Goal: Task Accomplishment & Management: Manage account settings

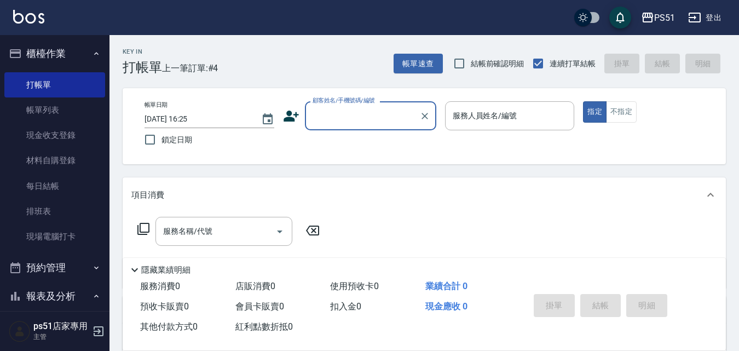
click at [358, 97] on label "顧客姓名/手機號碼/編號" at bounding box center [344, 100] width 62 height 8
click at [358, 106] on input "顧客姓名/手機號碼/編號" at bounding box center [362, 115] width 105 height 19
click at [350, 107] on input "顧客姓名/手機號碼/編號" at bounding box center [362, 115] width 105 height 19
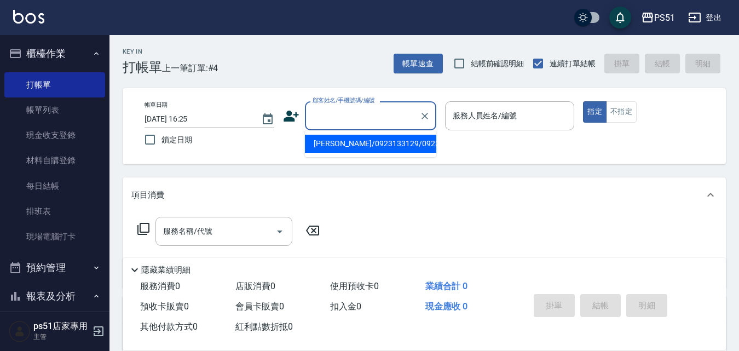
click at [383, 118] on input "顧客姓名/手機號碼/編號" at bounding box center [362, 115] width 105 height 19
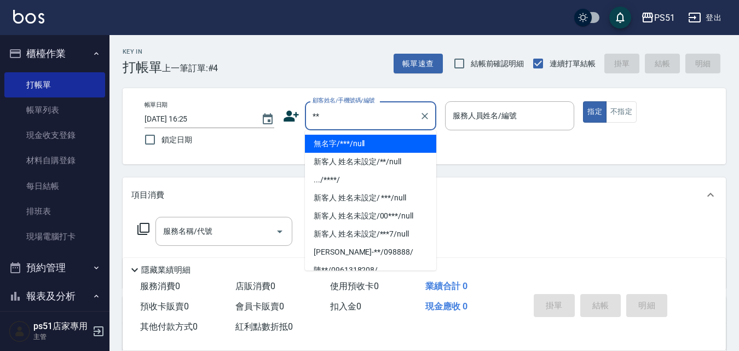
click at [382, 149] on li "無名字/***/null" at bounding box center [370, 144] width 131 height 18
type input "無名字/***/null"
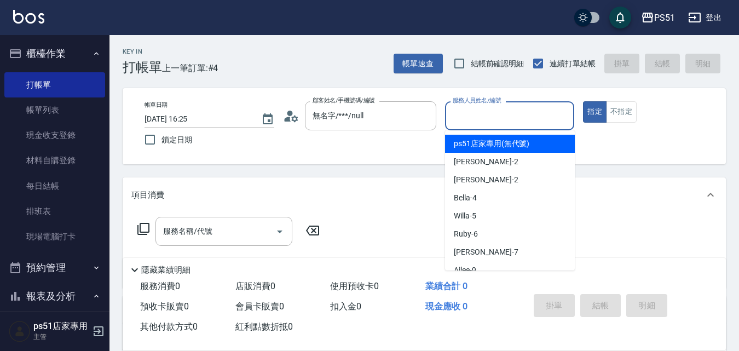
click at [484, 110] on input "服務人員姓名/編號" at bounding box center [510, 115] width 120 height 19
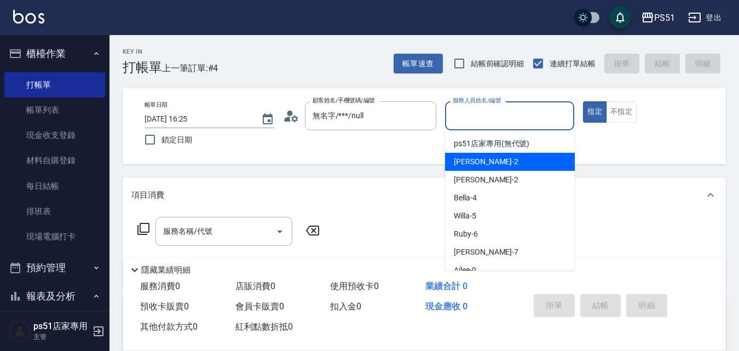
click at [493, 157] on div "[PERSON_NAME] -2" at bounding box center [510, 162] width 130 height 18
type input "[PERSON_NAME]-2"
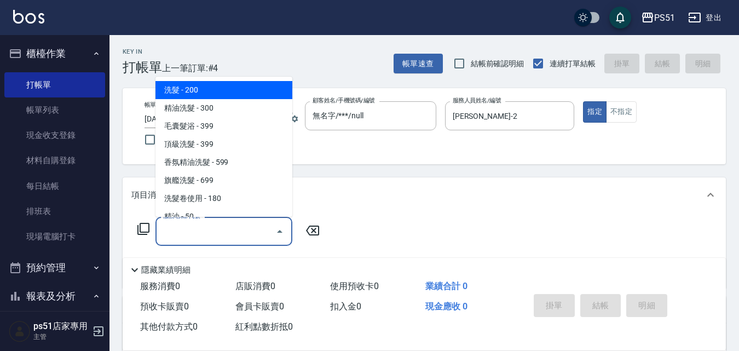
click at [216, 226] on input "服務名稱/代號" at bounding box center [215, 231] width 111 height 19
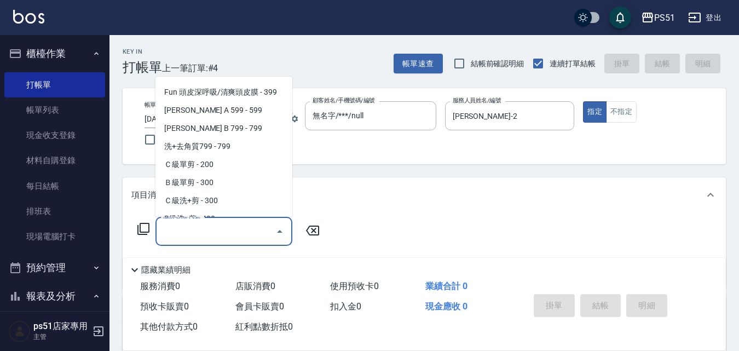
scroll to position [256, 0]
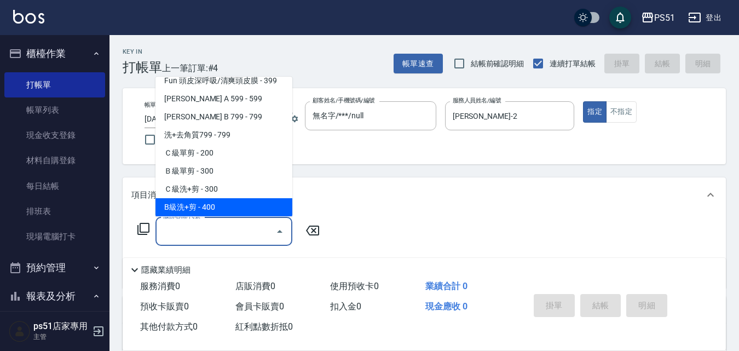
click at [239, 201] on span "B級洗+剪 - 400" at bounding box center [223, 207] width 137 height 18
type input "B級洗+剪(204)"
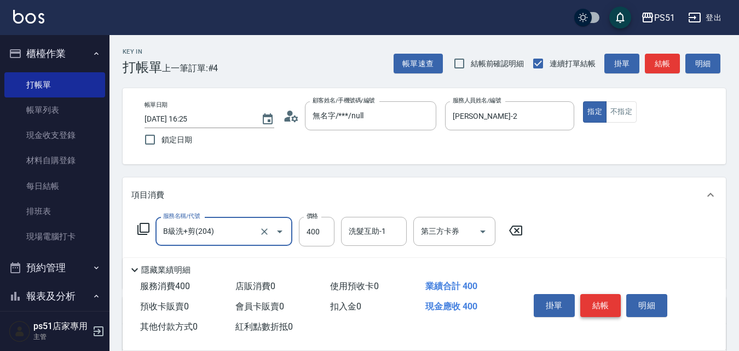
click at [595, 295] on button "結帳" at bounding box center [600, 305] width 41 height 23
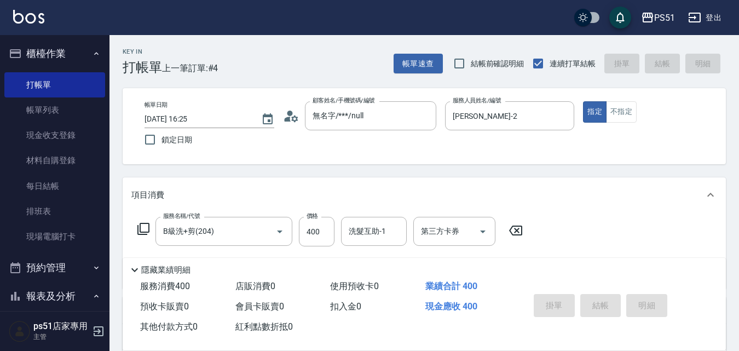
type input "[DATE] 17:27"
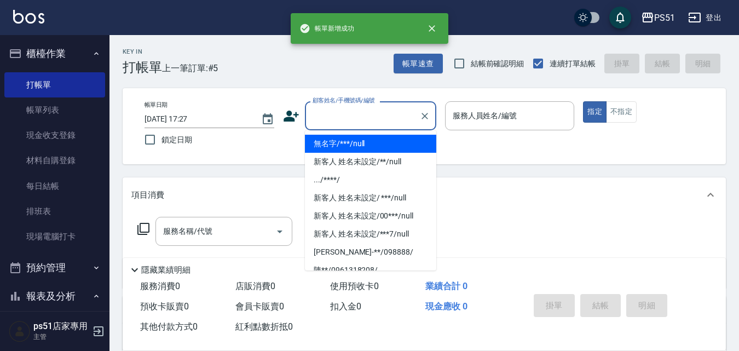
click at [367, 120] on input "顧客姓名/手機號碼/編號" at bounding box center [362, 115] width 105 height 19
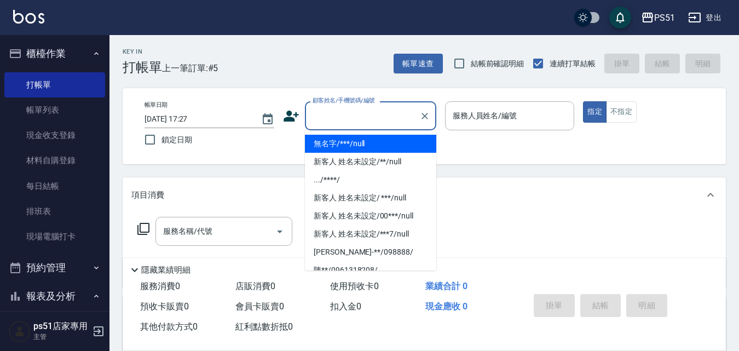
click at [377, 144] on li "無名字/***/null" at bounding box center [370, 144] width 131 height 18
type input "無名字/***/null"
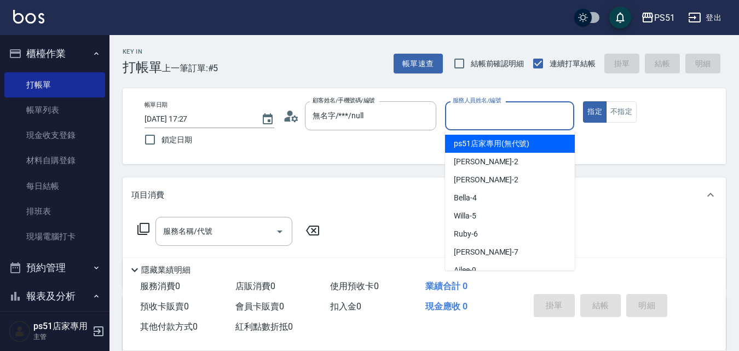
click at [465, 114] on input "服務人員姓名/編號" at bounding box center [510, 115] width 120 height 19
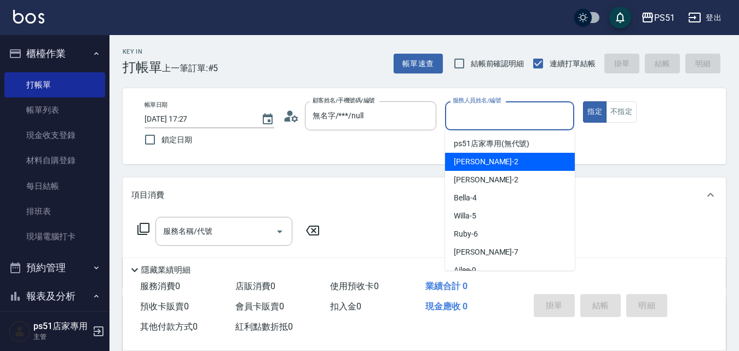
click at [538, 165] on div "[PERSON_NAME] -2" at bounding box center [510, 162] width 130 height 18
type input "[PERSON_NAME]-2"
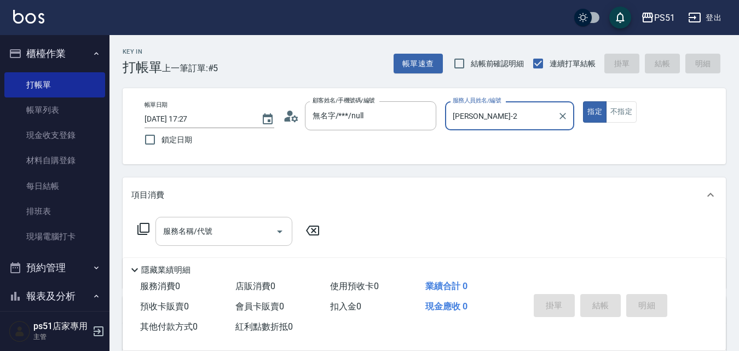
click at [256, 232] on input "服務名稱/代號" at bounding box center [215, 231] width 111 height 19
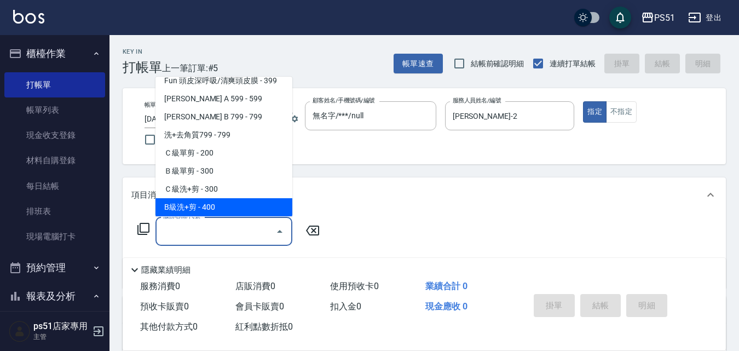
click at [238, 198] on span "B級洗+剪 - 400" at bounding box center [223, 207] width 137 height 18
type input "B級洗+剪(204)"
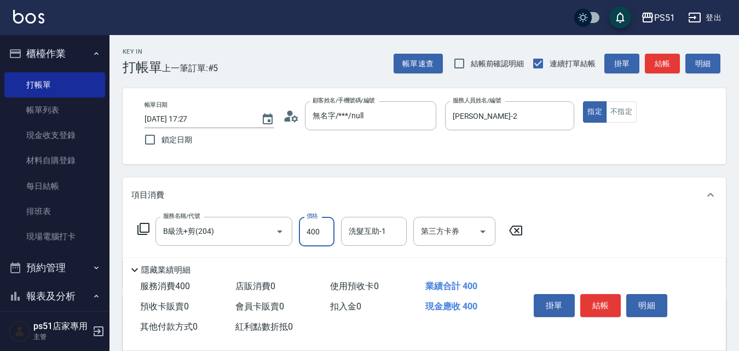
click at [321, 232] on input "400" at bounding box center [317, 232] width 36 height 30
type input "700"
click at [587, 295] on button "結帳" at bounding box center [600, 305] width 41 height 23
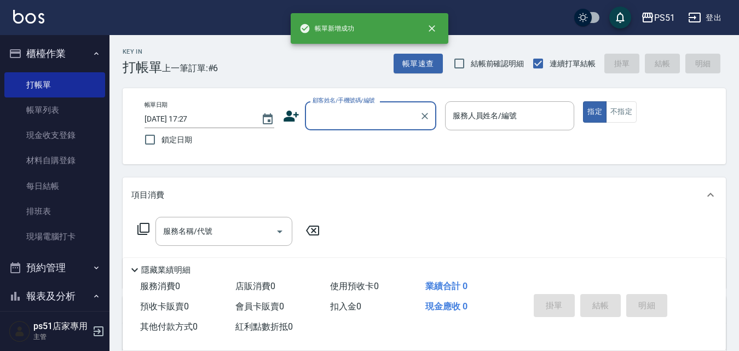
click at [359, 119] on input "顧客姓名/手機號碼/編號" at bounding box center [362, 115] width 105 height 19
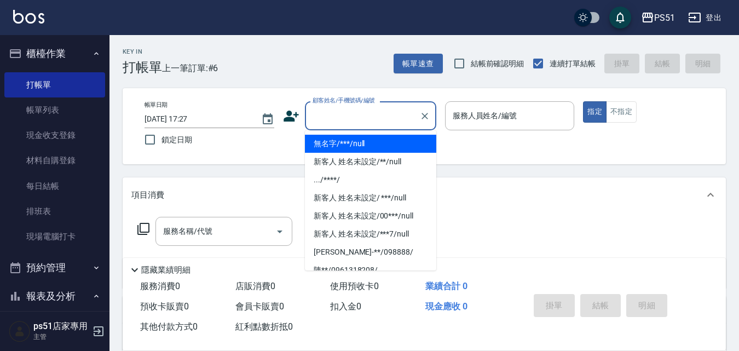
click at [358, 137] on li "無名字/***/null" at bounding box center [370, 144] width 131 height 18
type input "無名字/***/null"
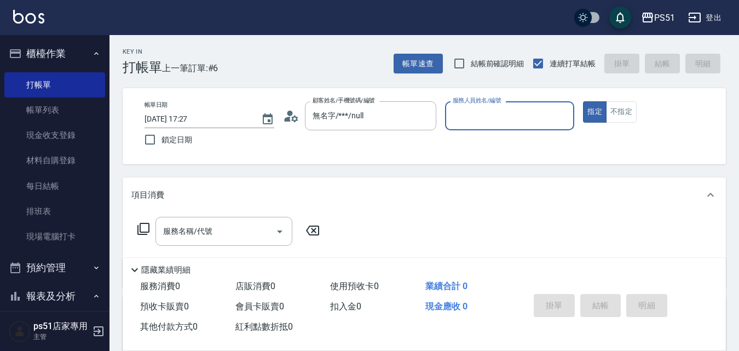
click at [510, 125] on input "服務人員姓名/編號" at bounding box center [510, 115] width 120 height 19
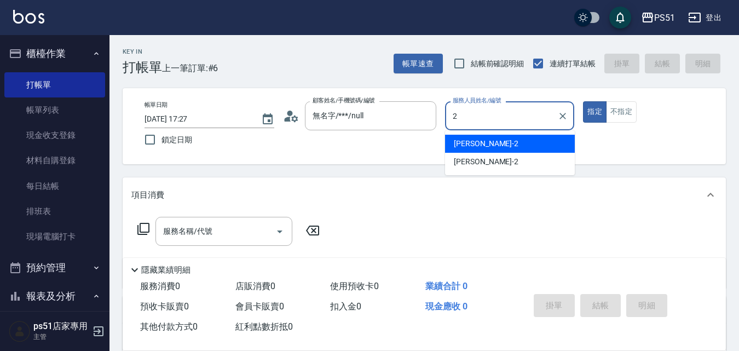
click at [507, 141] on div "[PERSON_NAME] -2" at bounding box center [510, 144] width 130 height 18
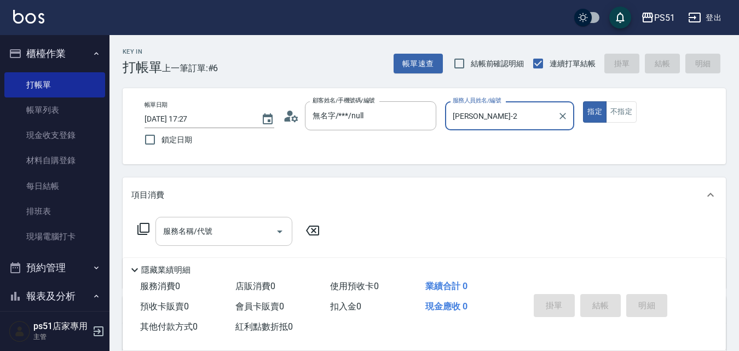
type input "[PERSON_NAME]-2"
click at [265, 224] on input "服務名稱/代號" at bounding box center [215, 231] width 111 height 19
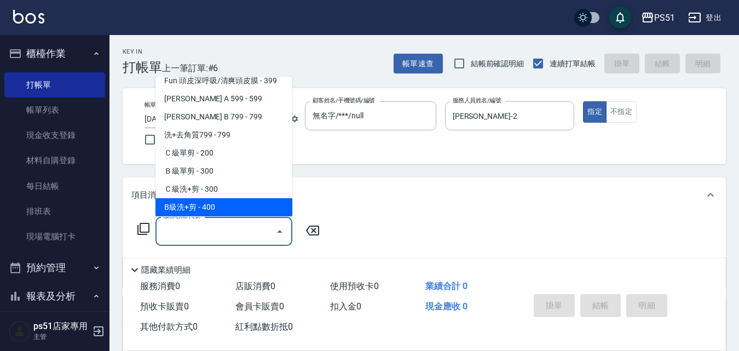
click at [239, 204] on span "B級洗+剪 - 400" at bounding box center [223, 207] width 137 height 18
type input "B級洗+剪(204)"
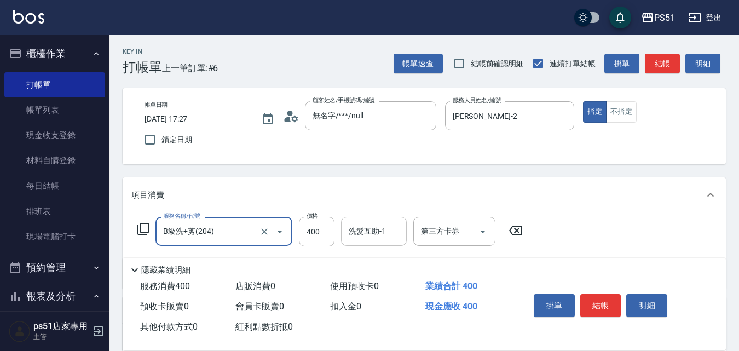
click at [367, 229] on div "洗髮互助-1 洗髮互助-1" at bounding box center [374, 231] width 66 height 29
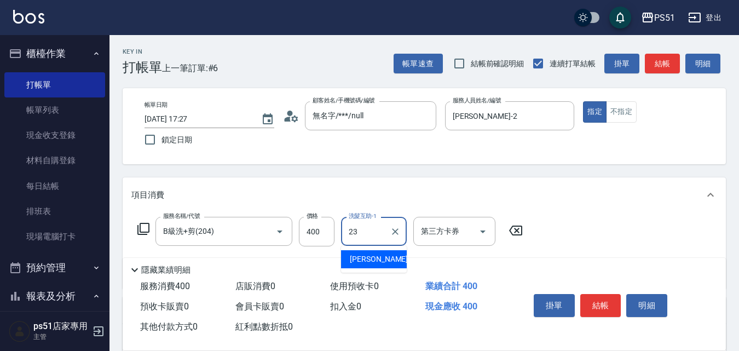
click at [372, 258] on span "[PERSON_NAME] -23" at bounding box center [384, 258] width 69 height 11
type input "孝恩-23"
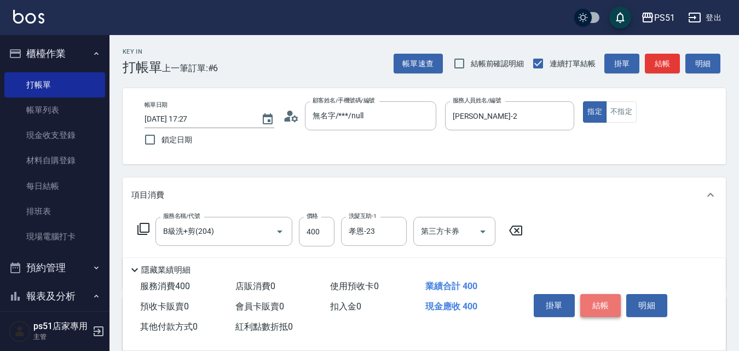
click at [609, 295] on button "結帳" at bounding box center [600, 305] width 41 height 23
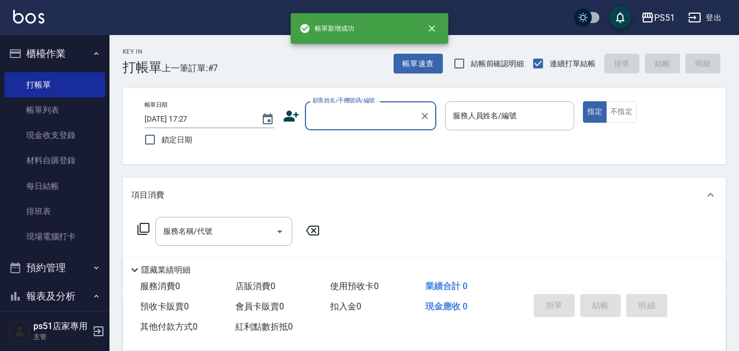
click at [383, 123] on input "顧客姓名/手機號碼/編號" at bounding box center [362, 115] width 105 height 19
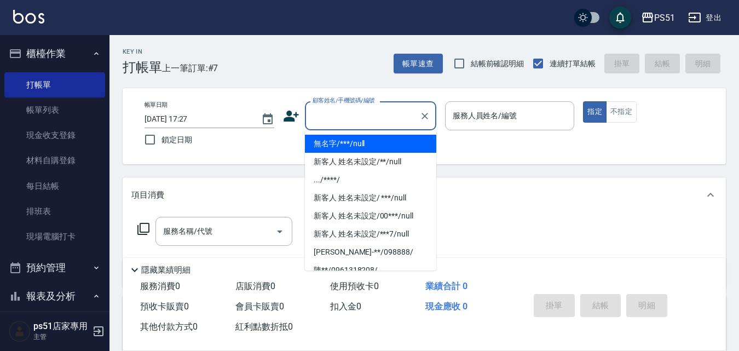
click at [375, 135] on li "無名字/***/null" at bounding box center [370, 144] width 131 height 18
type input "無名字/***/null"
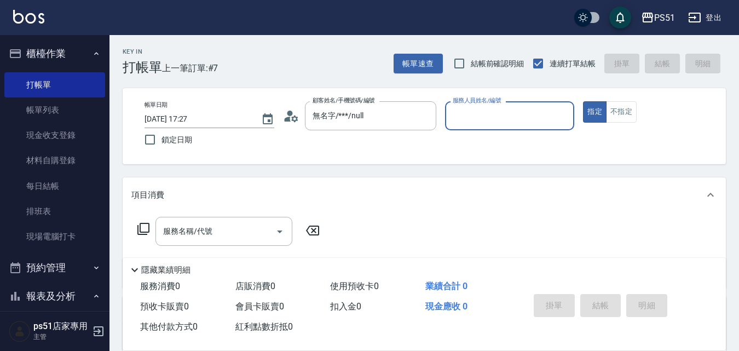
click at [483, 119] on input "服務人員姓名/編號" at bounding box center [510, 115] width 120 height 19
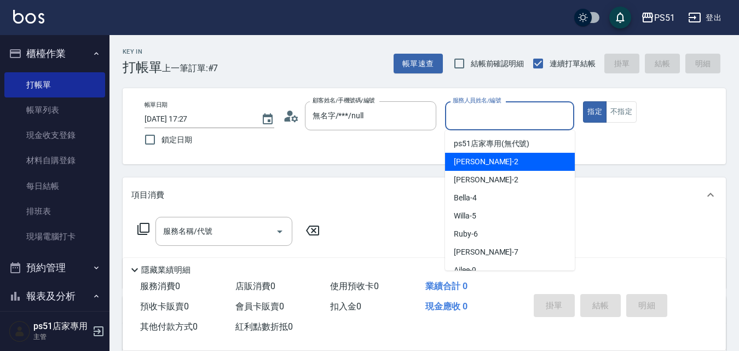
click at [480, 157] on div "[PERSON_NAME] -2" at bounding box center [510, 162] width 130 height 18
type input "[PERSON_NAME]-2"
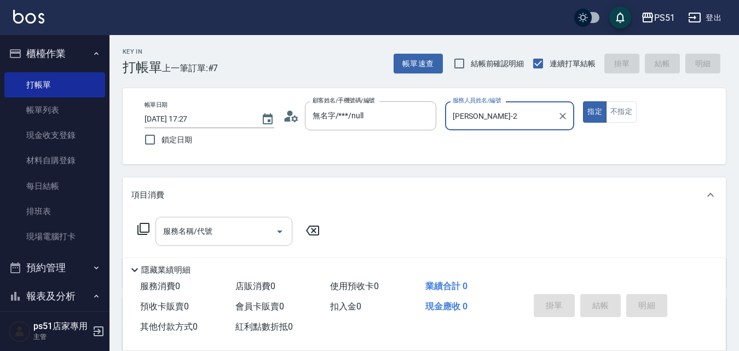
click at [245, 233] on input "服務名稱/代號" at bounding box center [215, 231] width 111 height 19
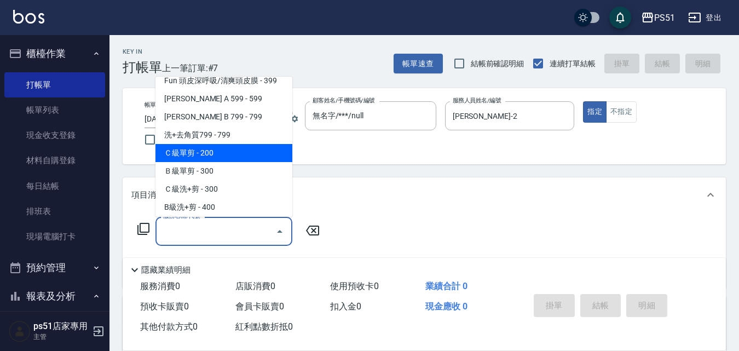
scroll to position [0, 0]
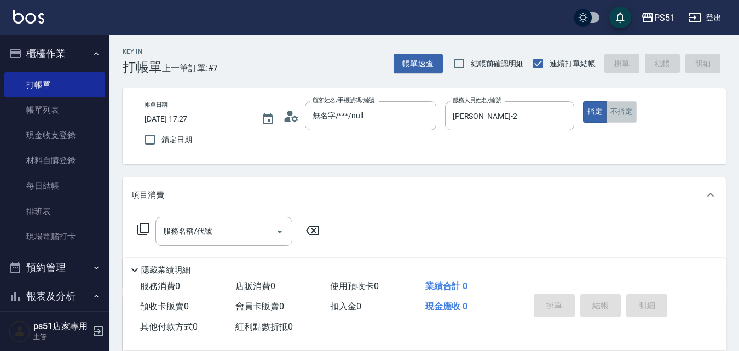
click at [626, 112] on button "不指定" at bounding box center [621, 111] width 31 height 21
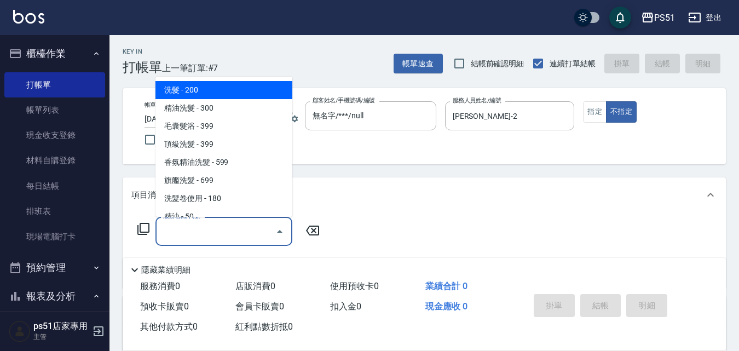
click at [220, 235] on input "服務名稱/代號" at bounding box center [215, 231] width 111 height 19
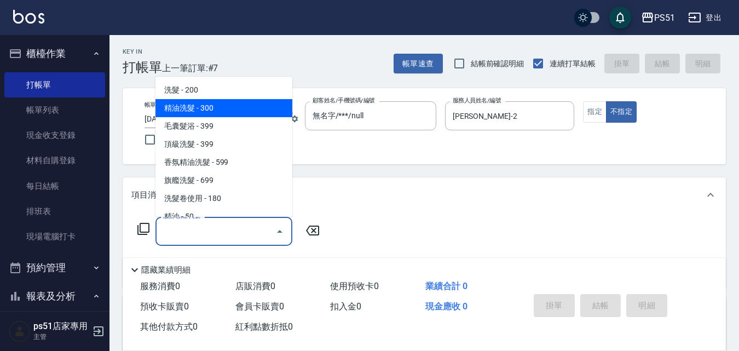
click at [242, 111] on span "精油洗髮 - 300" at bounding box center [223, 108] width 137 height 18
type input "精油洗髮(102)"
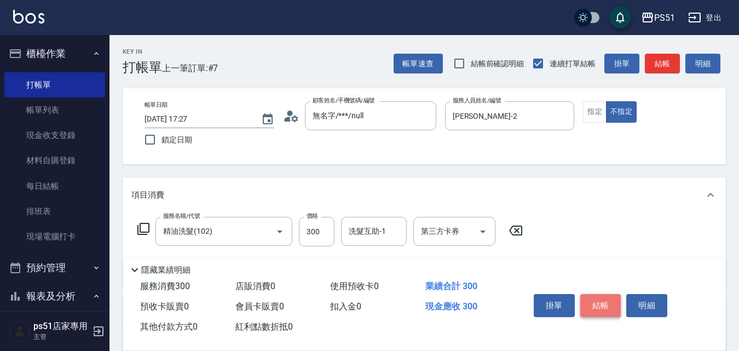
click at [606, 296] on button "結帳" at bounding box center [600, 305] width 41 height 23
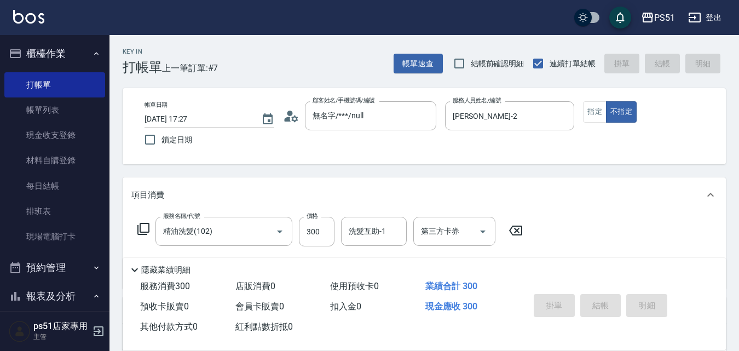
type input "[DATE] 17:28"
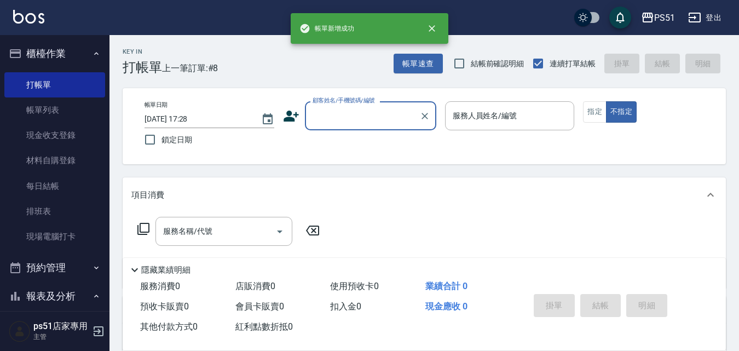
click at [338, 108] on input "顧客姓名/手機號碼/編號" at bounding box center [362, 115] width 105 height 19
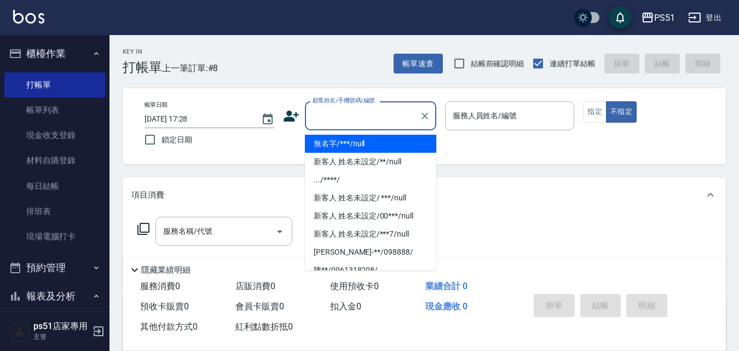
click at [354, 140] on li "無名字/***/null" at bounding box center [370, 144] width 131 height 18
type input "無名字/***/null"
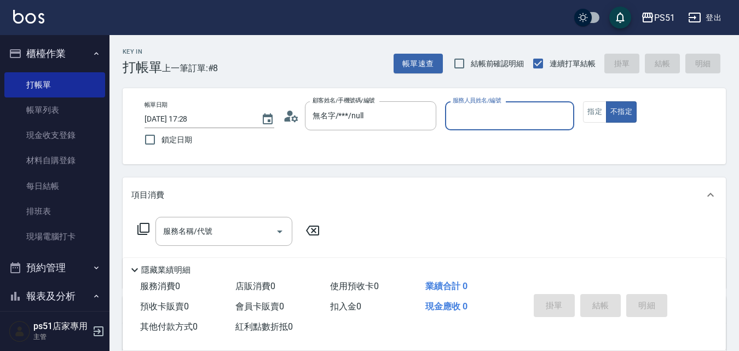
click at [469, 117] on input "服務人員姓名/編號" at bounding box center [510, 115] width 120 height 19
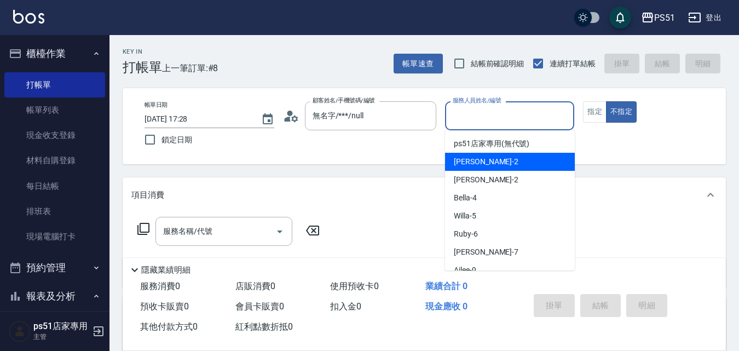
click at [507, 162] on div "[PERSON_NAME] -2" at bounding box center [510, 162] width 130 height 18
type input "[PERSON_NAME]-2"
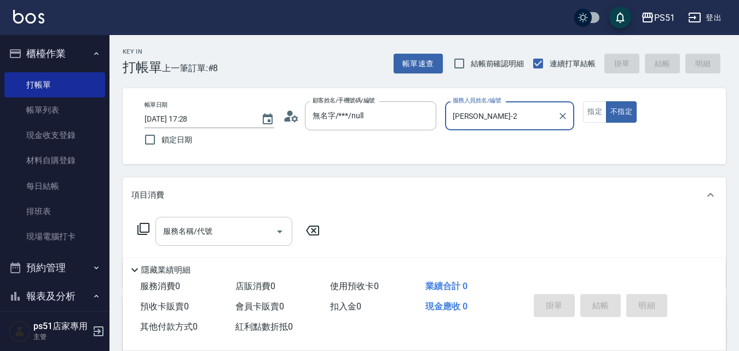
drag, startPoint x: 229, startPoint y: 232, endPoint x: 221, endPoint y: 218, distance: 16.0
click at [227, 232] on input "服務名稱/代號" at bounding box center [215, 231] width 111 height 19
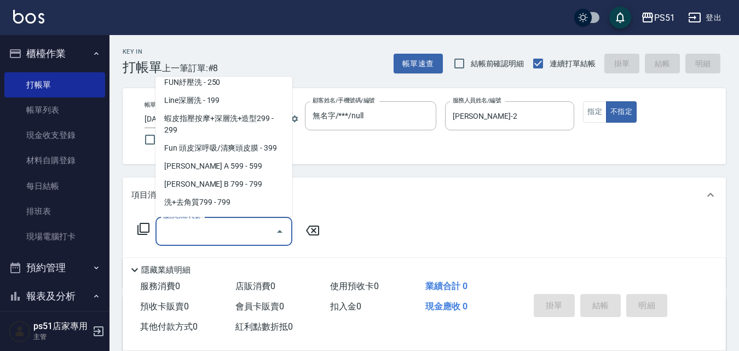
scroll to position [256, 0]
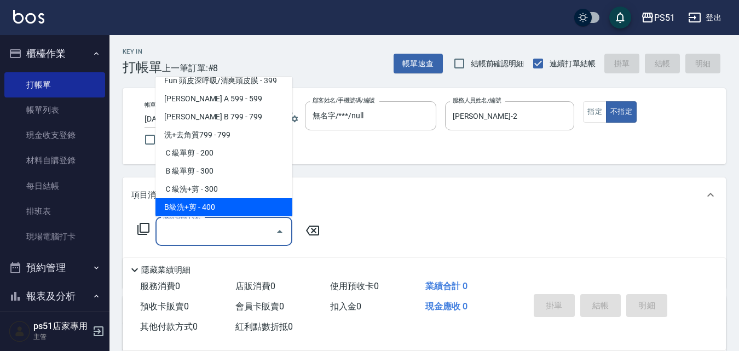
click at [235, 206] on span "B級洗+剪 - 400" at bounding box center [223, 207] width 137 height 18
type input "B級洗+剪(204)"
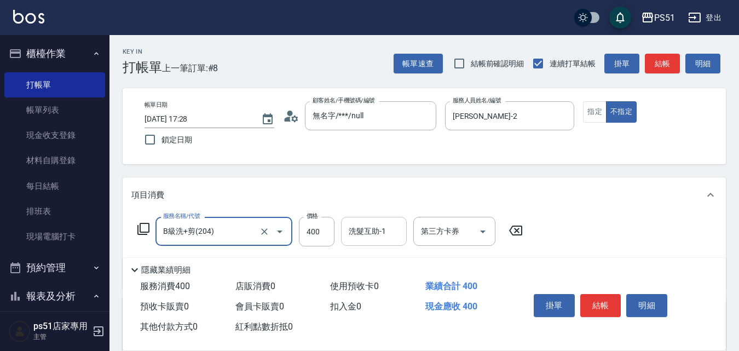
click at [358, 234] on input "洗髮互助-1" at bounding box center [374, 231] width 56 height 19
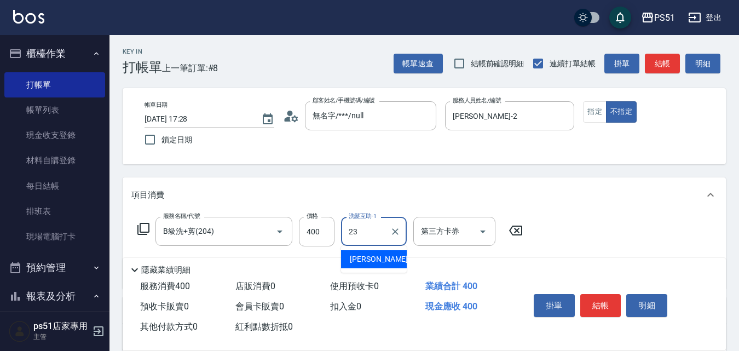
click at [371, 256] on span "[PERSON_NAME] -23" at bounding box center [384, 258] width 69 height 11
type input "孝恩-23"
click at [602, 298] on button "結帳" at bounding box center [600, 305] width 41 height 23
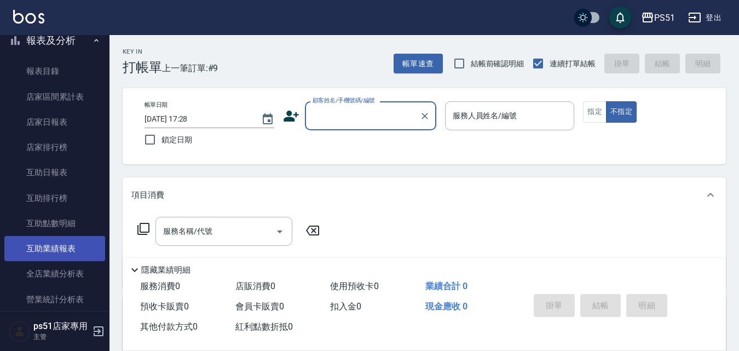
scroll to position [511, 0]
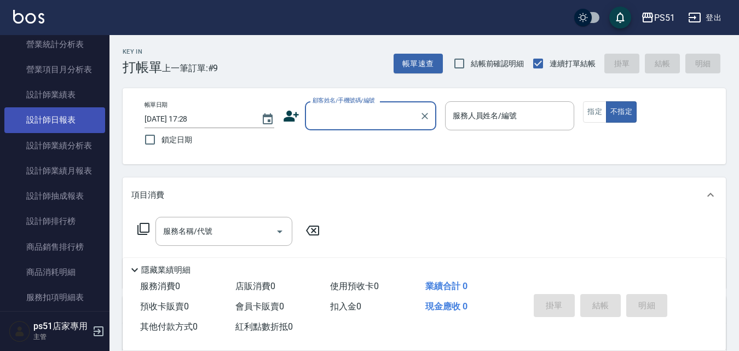
click at [90, 114] on link "設計師日報表" at bounding box center [54, 119] width 101 height 25
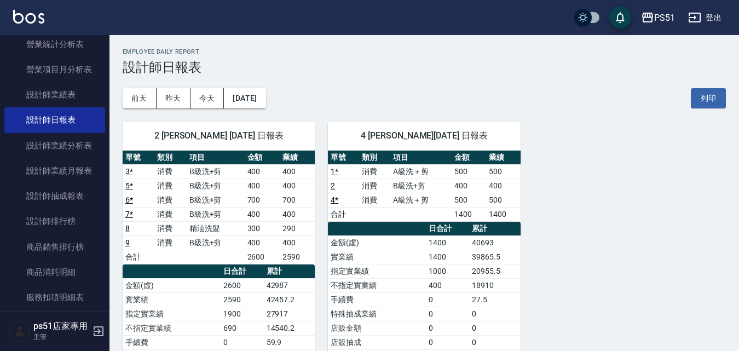
scroll to position [128, 0]
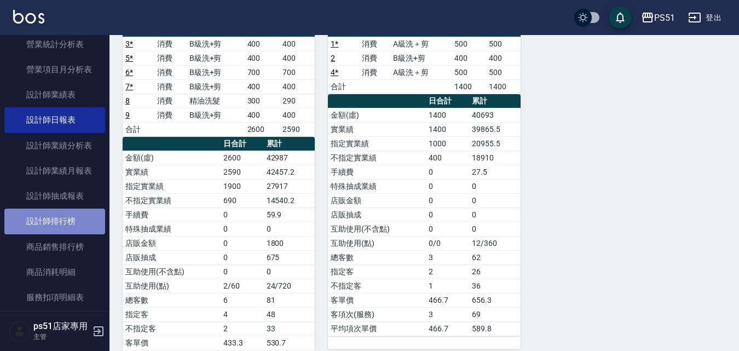
click at [79, 218] on link "設計師排行榜" at bounding box center [54, 221] width 101 height 25
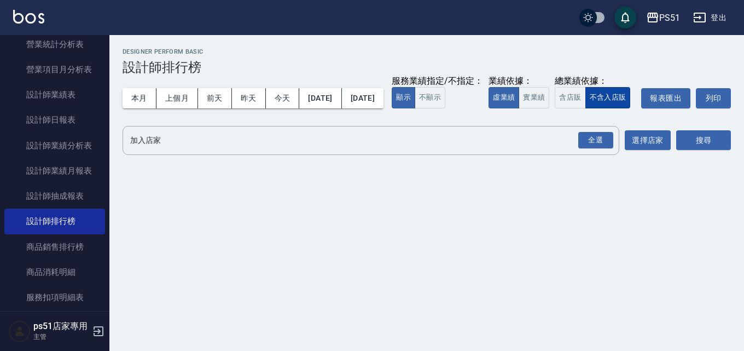
drag, startPoint x: 271, startPoint y: 128, endPoint x: 327, endPoint y: 139, distance: 57.4
click at [519, 108] on button "實業績" at bounding box center [534, 97] width 31 height 21
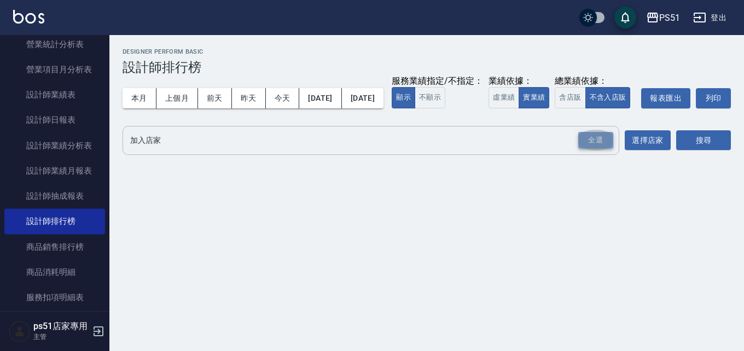
click at [592, 149] on div "全選" at bounding box center [595, 140] width 35 height 17
click at [690, 151] on button "搜尋" at bounding box center [703, 141] width 55 height 20
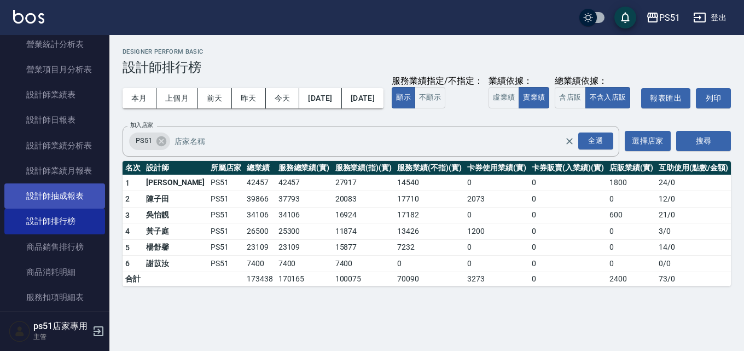
click at [69, 197] on link "設計師抽成報表" at bounding box center [54, 195] width 101 height 25
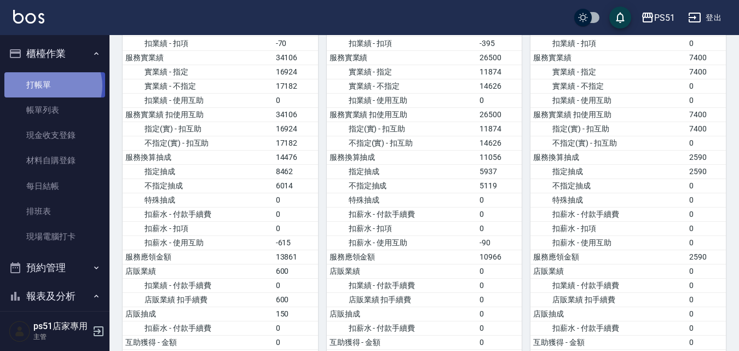
click at [52, 85] on link "打帳單" at bounding box center [54, 84] width 101 height 25
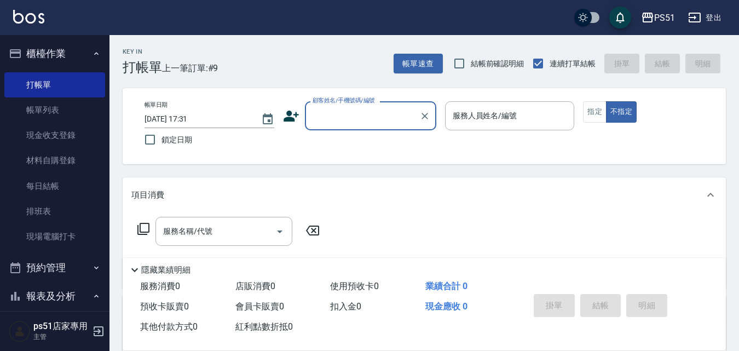
click at [219, 67] on div "Key In 打帳單 上一筆訂單:#9 帳單速查 結帳前確認明細 連續打單結帳 掛單 結帳 明細" at bounding box center [417, 55] width 616 height 40
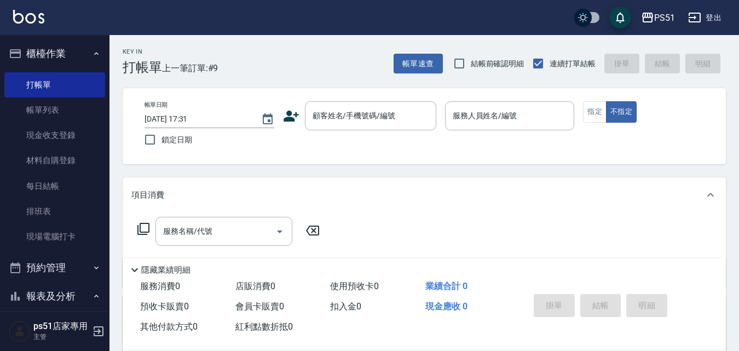
click at [305, 53] on div "Key In 打帳單 上一筆訂單:#9 帳單速查 結帳前確認明細 連續打單結帳 掛單 結帳 明細" at bounding box center [417, 55] width 616 height 40
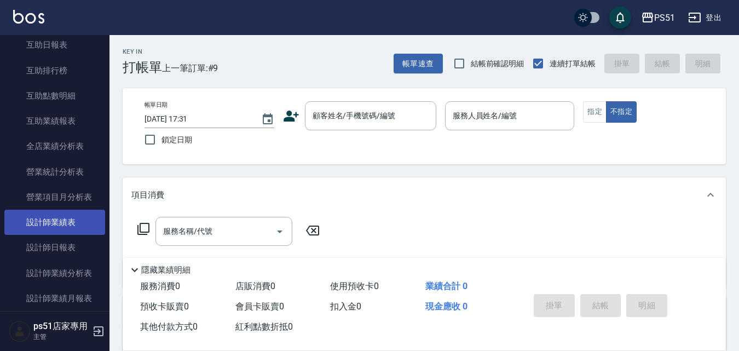
scroll to position [511, 0]
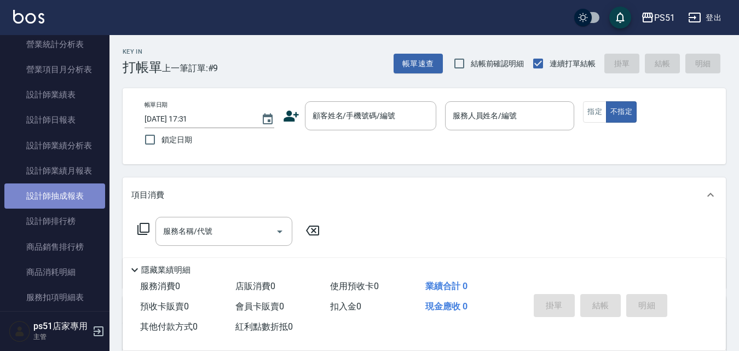
click at [85, 192] on link "設計師抽成報表" at bounding box center [54, 195] width 101 height 25
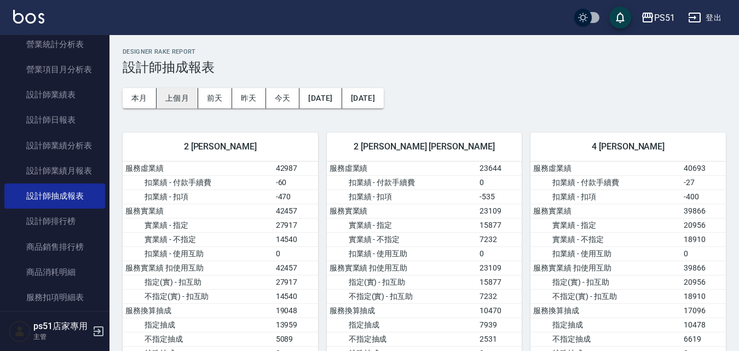
click at [187, 101] on button "上個月" at bounding box center [178, 98] width 42 height 20
click at [145, 101] on button "本月" at bounding box center [140, 98] width 34 height 20
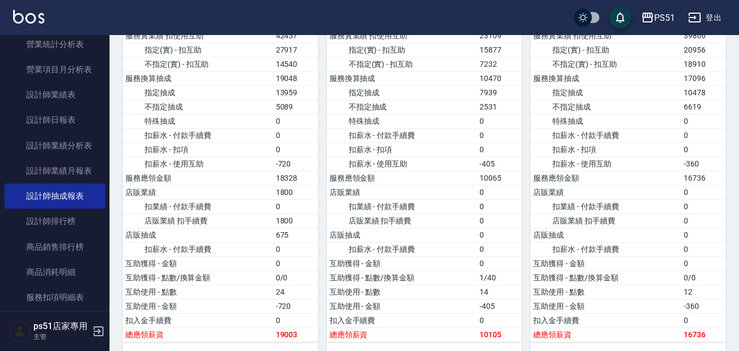
scroll to position [256, 0]
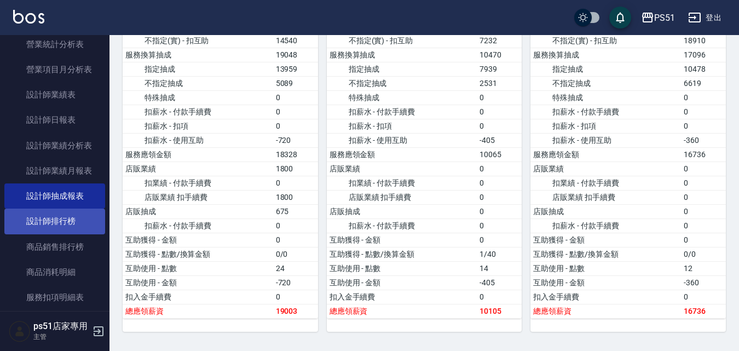
click at [78, 222] on link "設計師排行榜" at bounding box center [54, 221] width 101 height 25
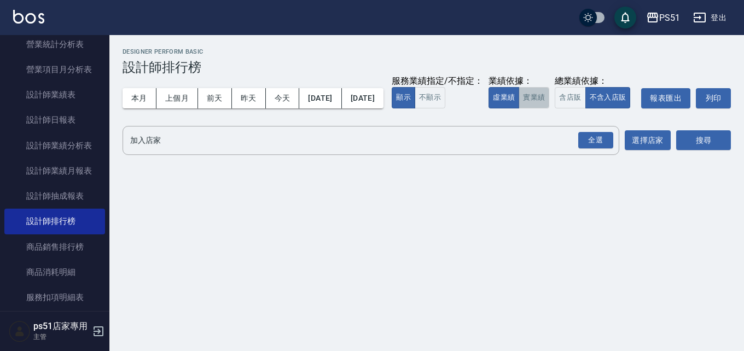
click at [519, 108] on button "實業績" at bounding box center [534, 97] width 31 height 21
click at [603, 149] on div "全選" at bounding box center [595, 140] width 35 height 17
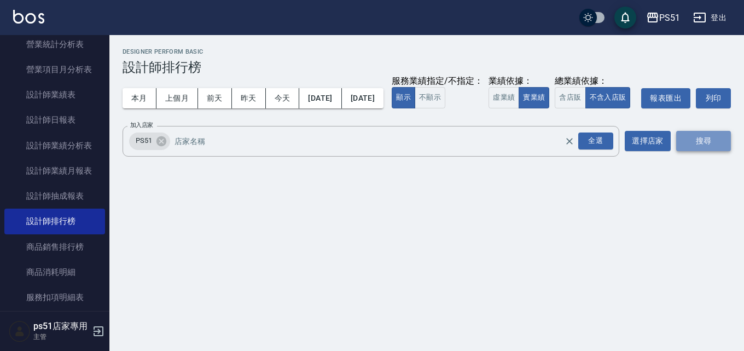
click at [699, 151] on button "搜尋" at bounding box center [703, 141] width 55 height 20
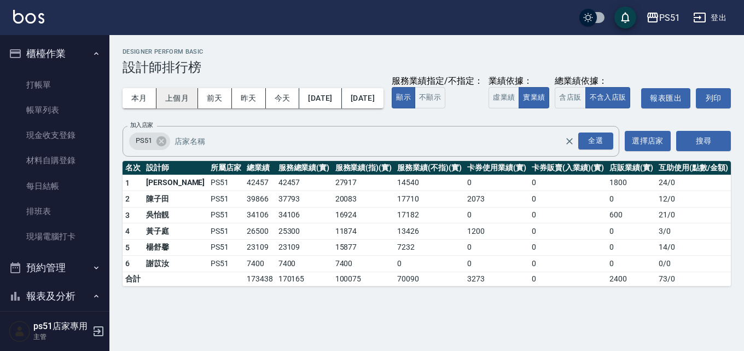
click at [192, 99] on button "上個月" at bounding box center [178, 98] width 42 height 20
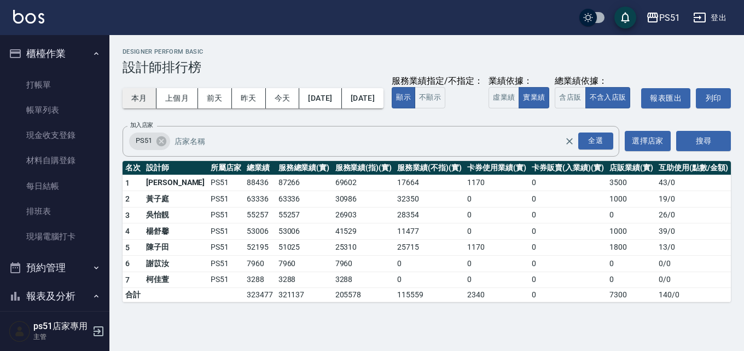
click at [144, 96] on button "本月" at bounding box center [140, 98] width 34 height 20
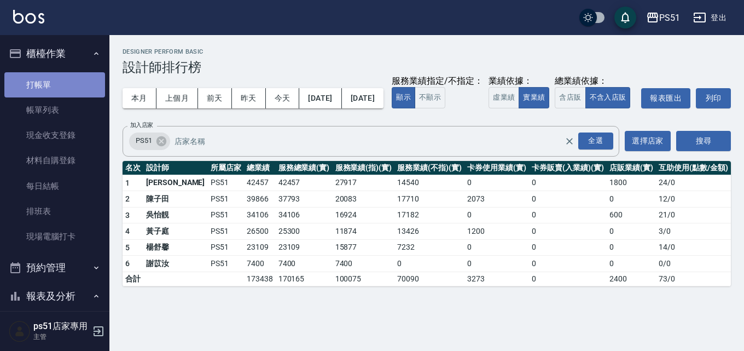
click at [61, 90] on link "打帳單" at bounding box center [54, 84] width 101 height 25
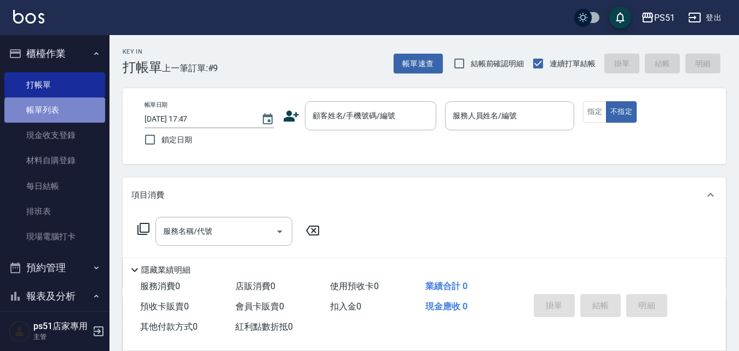
click at [67, 112] on link "帳單列表" at bounding box center [54, 109] width 101 height 25
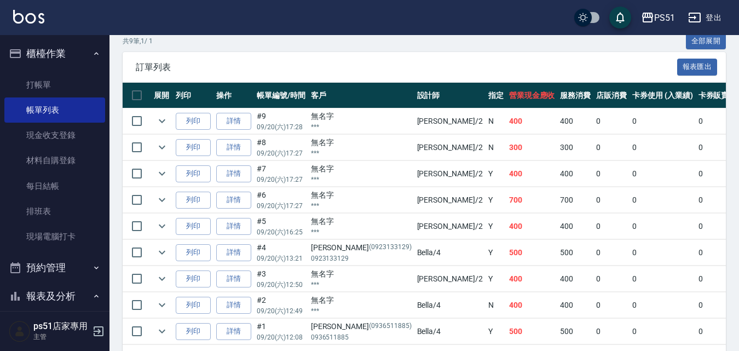
scroll to position [300, 0]
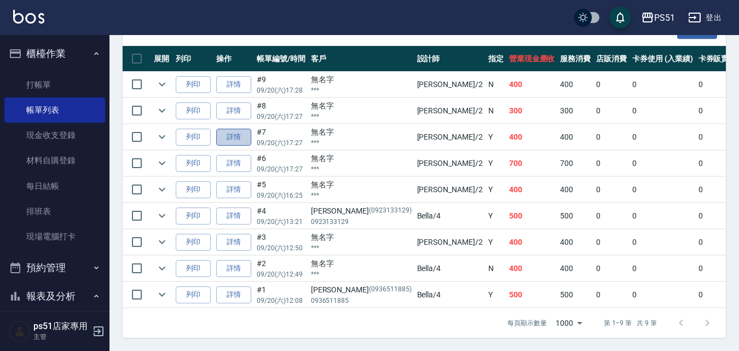
click at [242, 130] on link "詳情" at bounding box center [233, 137] width 35 height 17
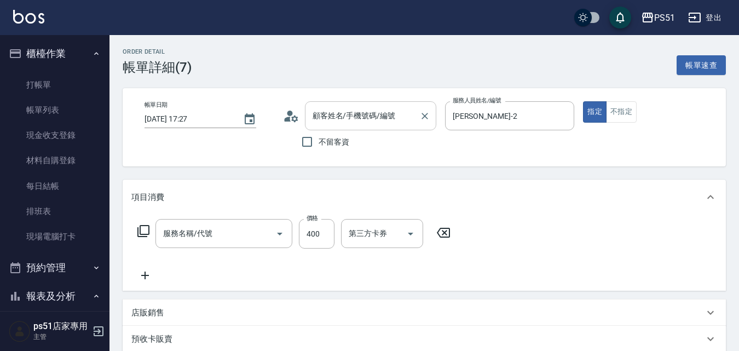
type input "[DATE] 17:27"
type input "[PERSON_NAME]-2"
type input "無名字/***/null"
type input "B級洗+剪(204)"
click at [258, 230] on button "Clear" at bounding box center [264, 233] width 15 height 15
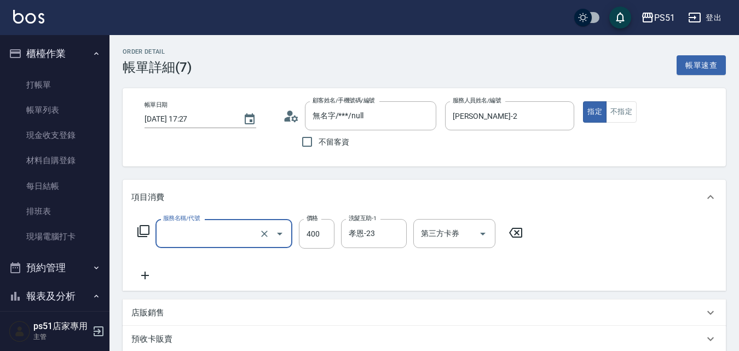
click at [236, 237] on input "服務名稱/代號" at bounding box center [208, 233] width 96 height 19
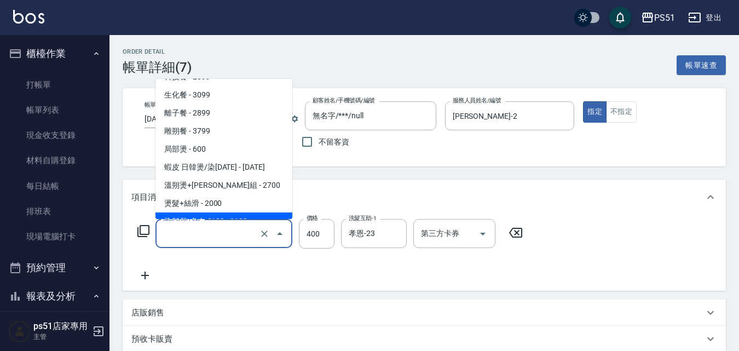
scroll to position [894, 0]
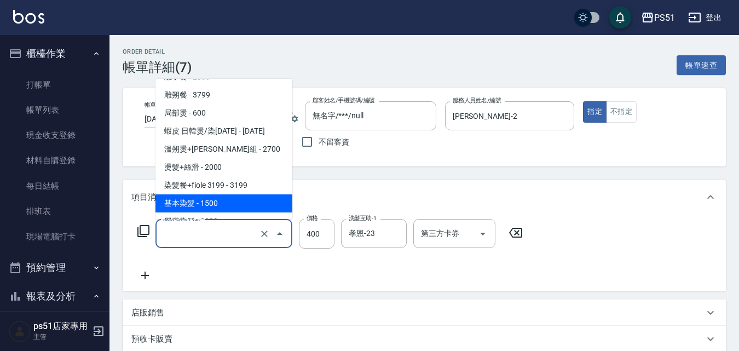
click at [235, 199] on span "基本染髮 - 1500" at bounding box center [223, 203] width 137 height 18
type input "基本染髮(401)"
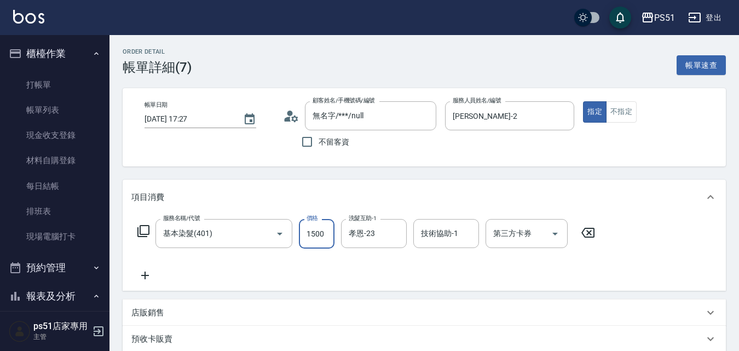
click at [327, 244] on input "1500" at bounding box center [317, 234] width 36 height 30
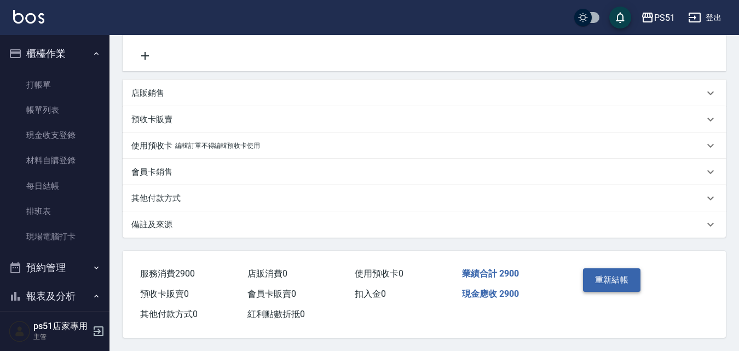
type input "2900"
click at [599, 279] on button "重新結帳" at bounding box center [612, 279] width 58 height 23
click at [599, 279] on div "重新結帳" at bounding box center [608, 288] width 61 height 48
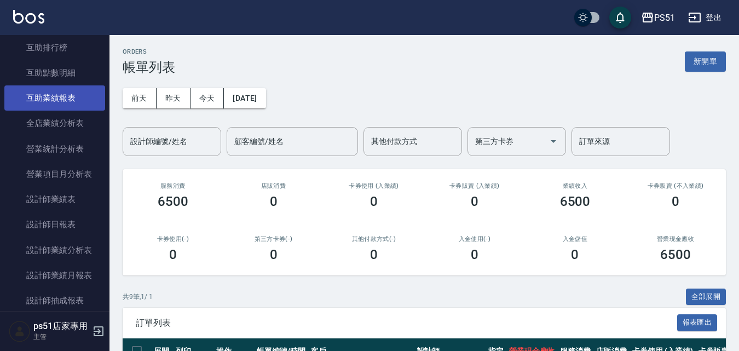
scroll to position [511, 0]
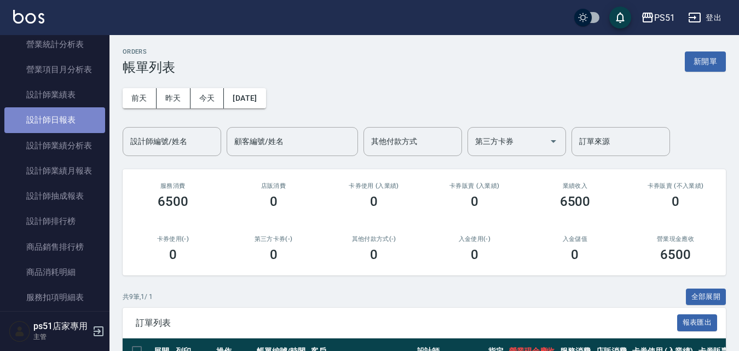
click at [78, 121] on link "設計師日報表" at bounding box center [54, 119] width 101 height 25
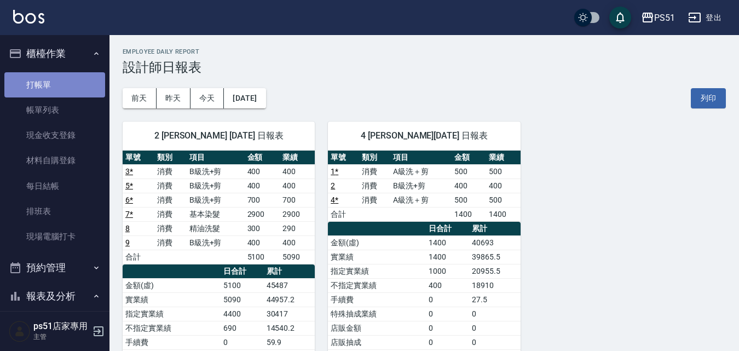
click at [69, 86] on link "打帳單" at bounding box center [54, 84] width 101 height 25
